Goal: Task Accomplishment & Management: Complete application form

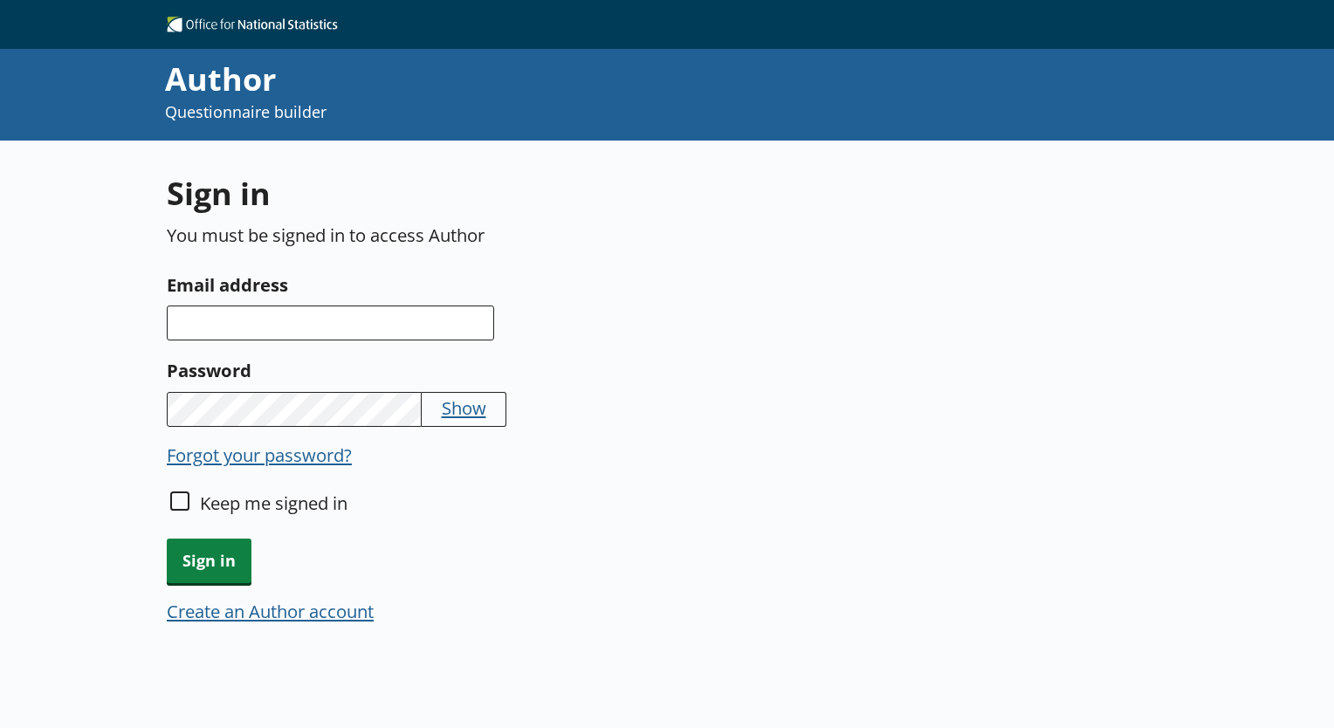
click at [314, 614] on button "Create an Author account" at bounding box center [270, 611] width 207 height 24
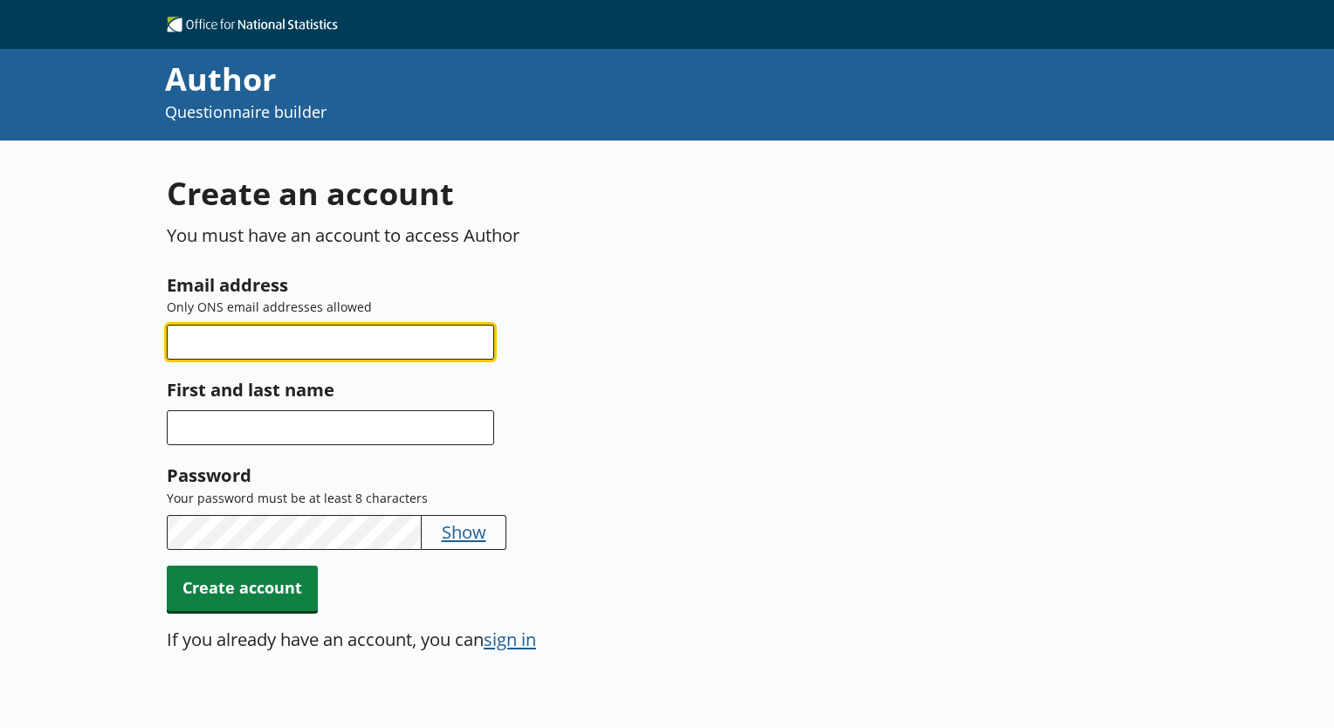
click at [335, 352] on input "Email address" at bounding box center [330, 342] width 327 height 35
type input "[EMAIL_ADDRESS][PERSON_NAME][DOMAIN_NAME]"
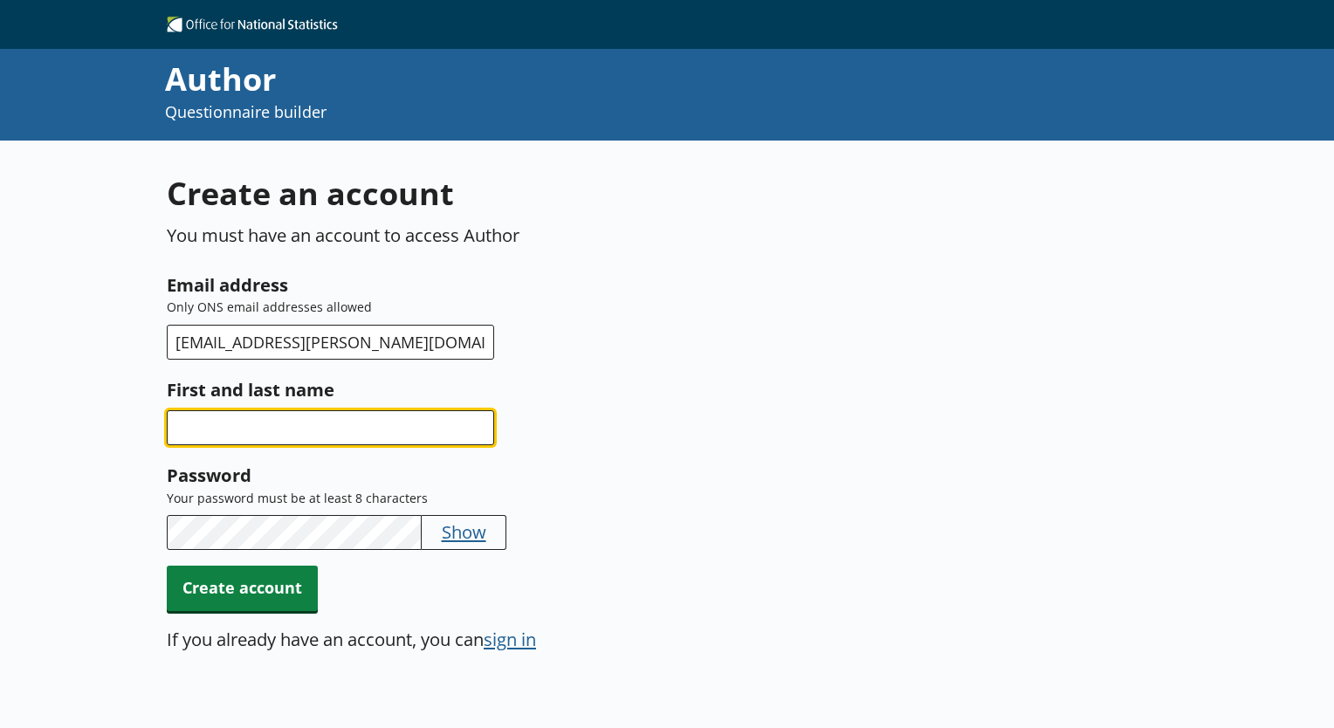
click at [239, 442] on input "First and last name" at bounding box center [330, 427] width 327 height 35
type input "[PERSON_NAME]"
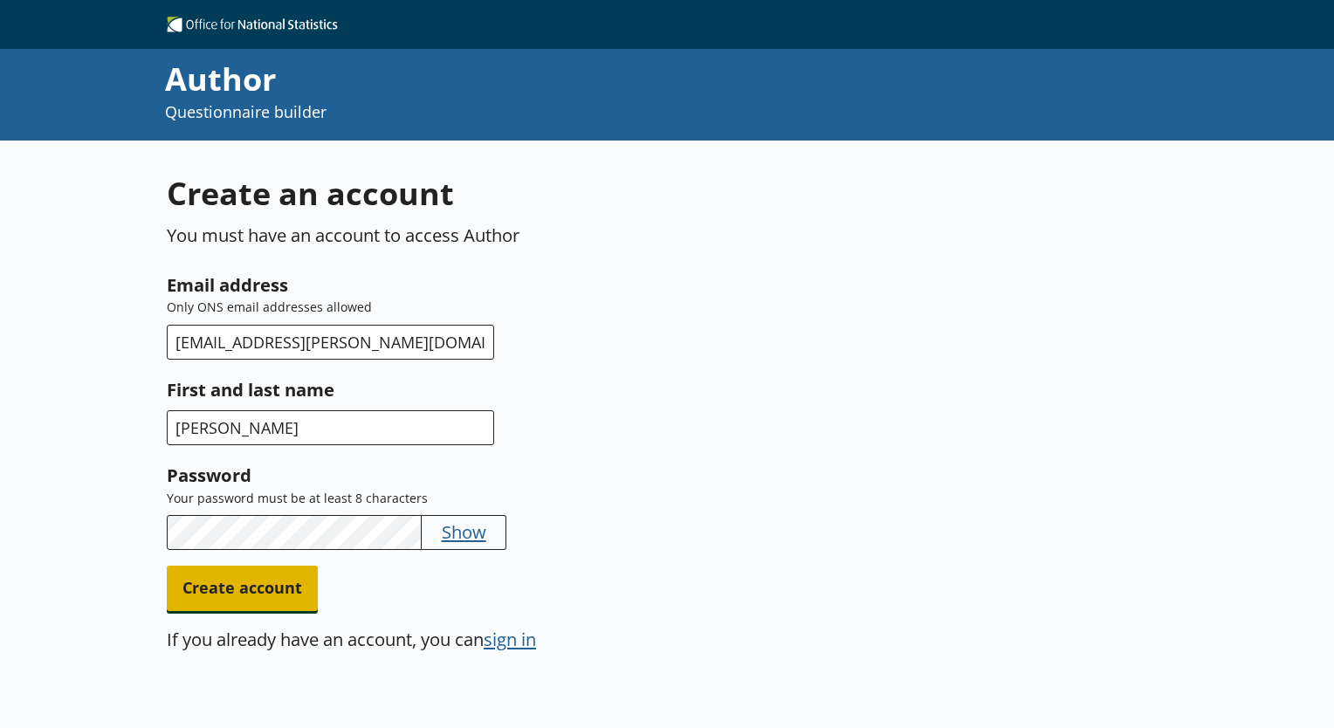
click at [273, 586] on span "Create account" at bounding box center [242, 588] width 151 height 45
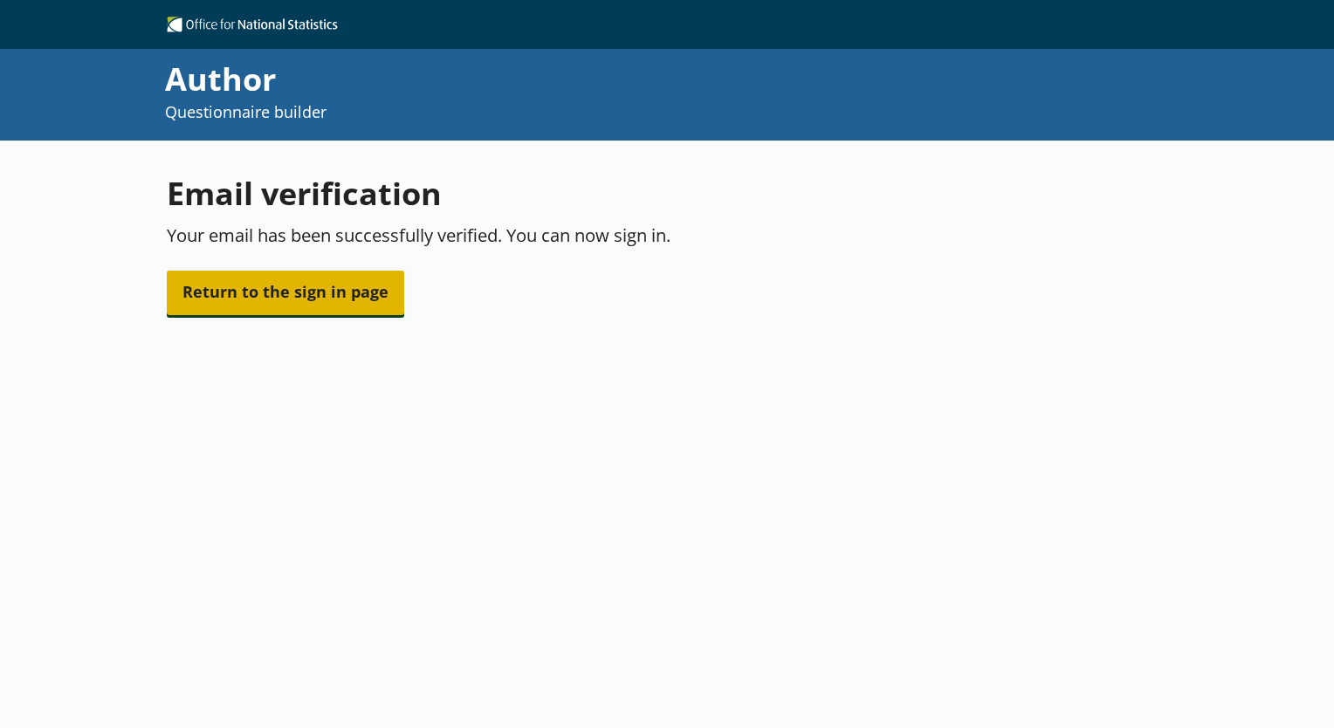
click at [368, 293] on span "Return to the sign in page" at bounding box center [285, 293] width 237 height 45
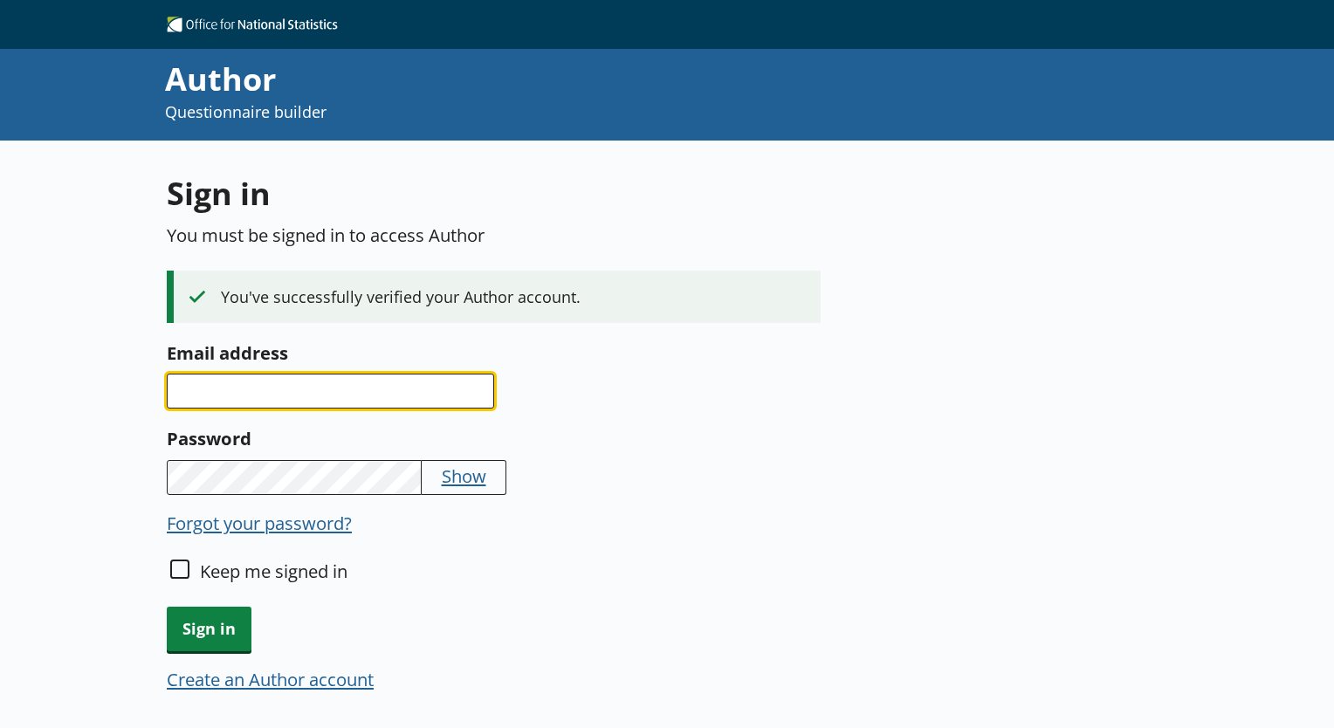
click at [339, 375] on input "Email address" at bounding box center [330, 391] width 327 height 35
type input "[EMAIL_ADDRESS][PERSON_NAME][DOMAIN_NAME]"
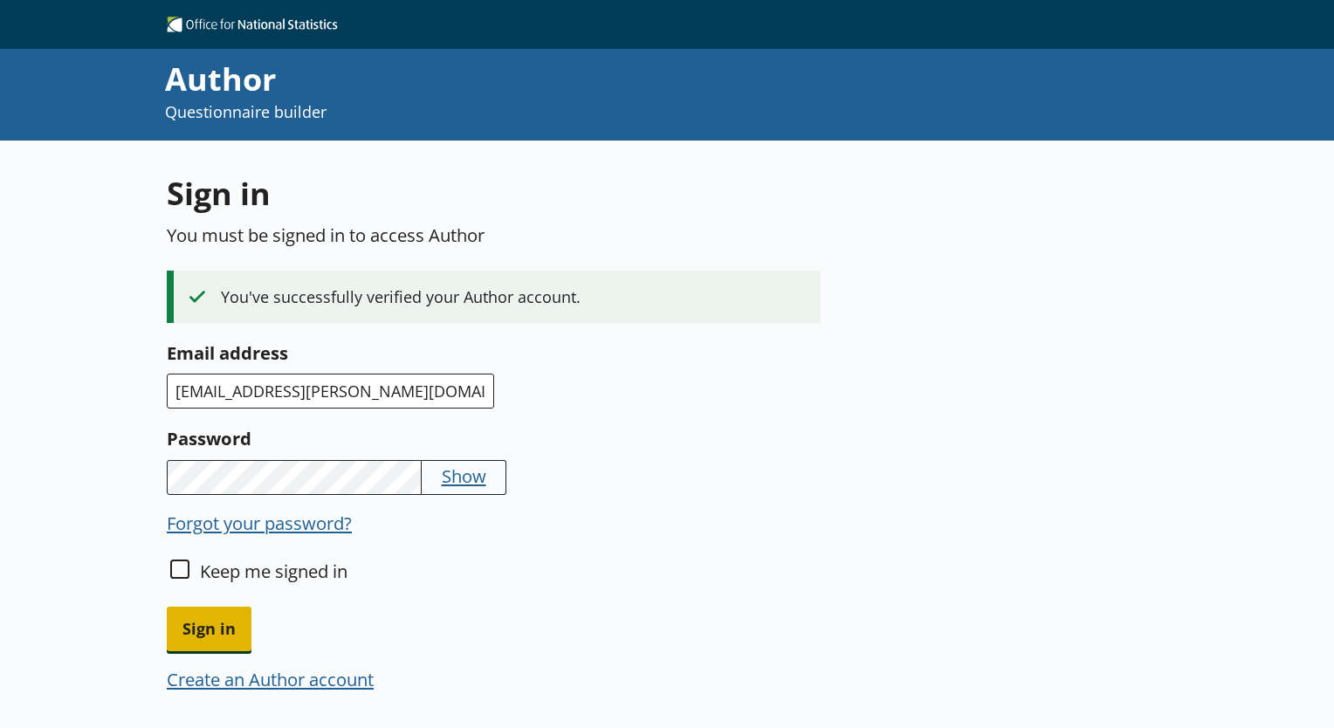
click at [243, 624] on span "Sign in" at bounding box center [209, 629] width 85 height 45
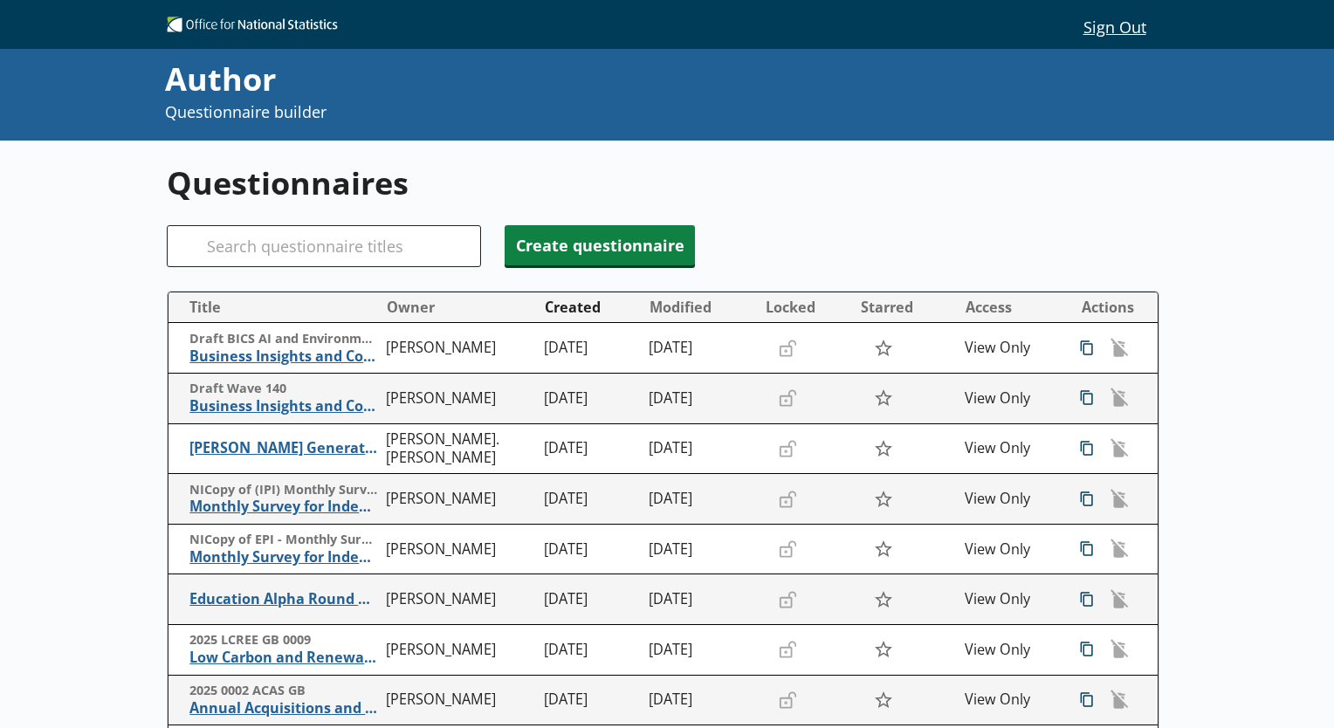
click at [882, 210] on div "Questionnaires Search Create questionnaire Title Owner Created Modified Locked …" at bounding box center [667, 577] width 1000 height 873
